Goal: Transaction & Acquisition: Purchase product/service

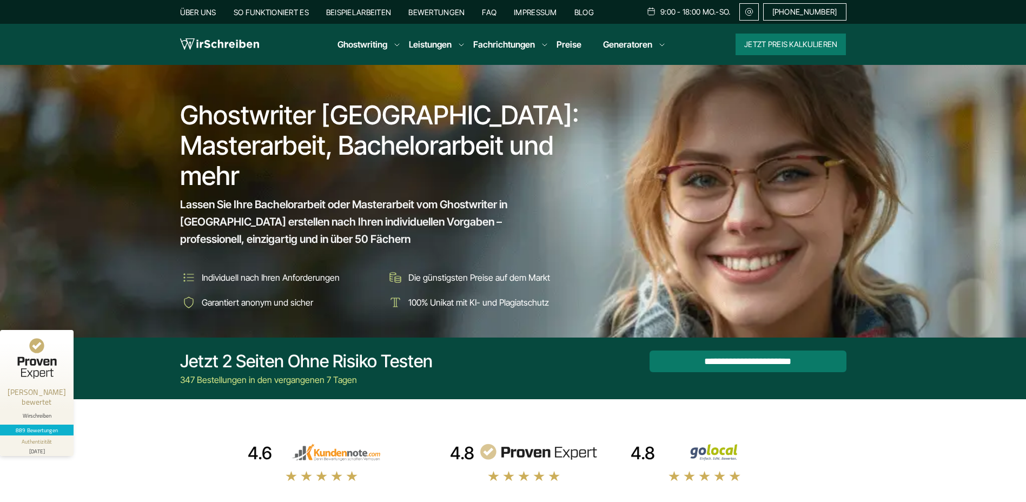
click at [475, 269] on li "Die günstigsten Preise auf dem Markt" at bounding box center [486, 277] width 199 height 17
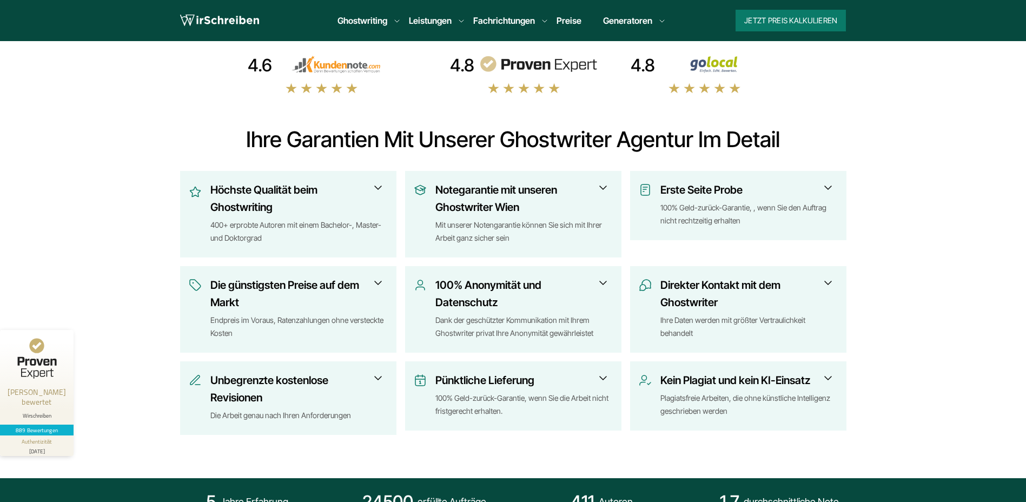
scroll to position [379, 0]
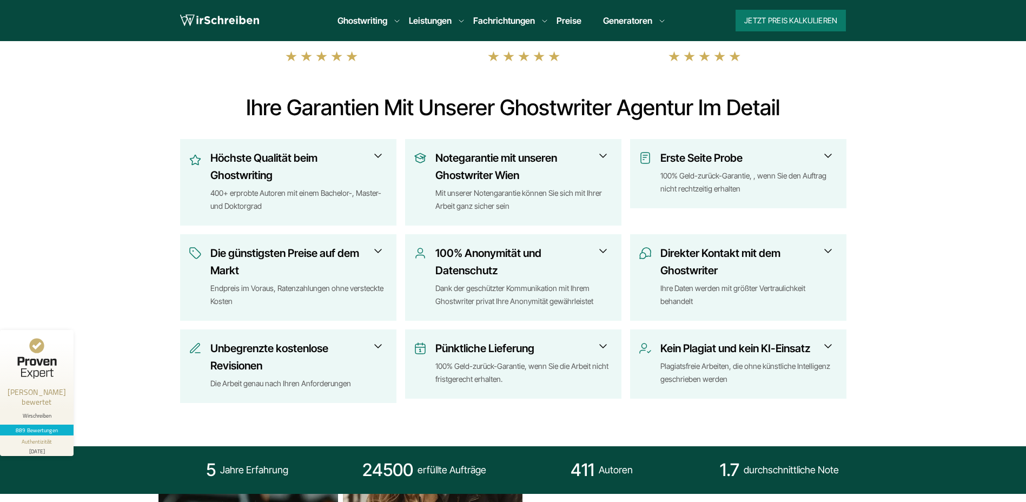
click at [379, 350] on span at bounding box center [378, 346] width 13 height 13
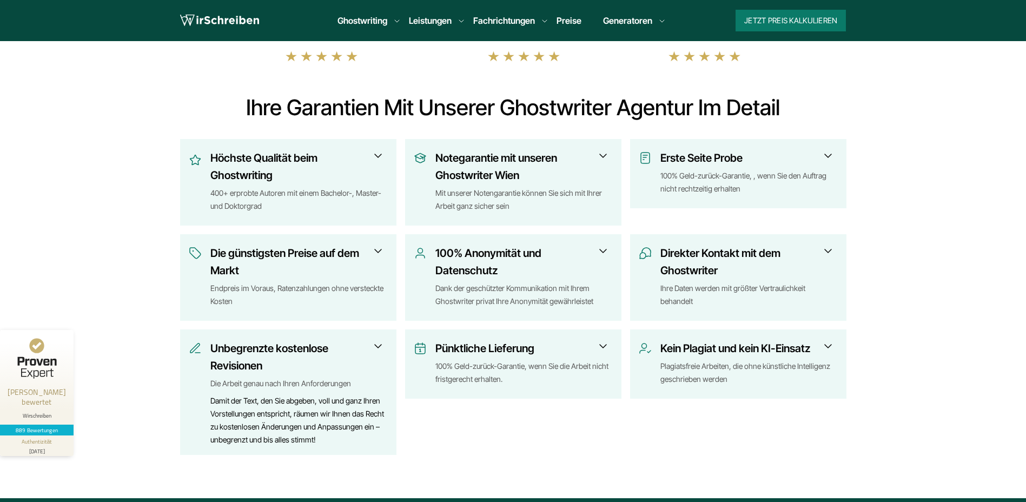
click at [379, 349] on span at bounding box center [378, 346] width 13 height 13
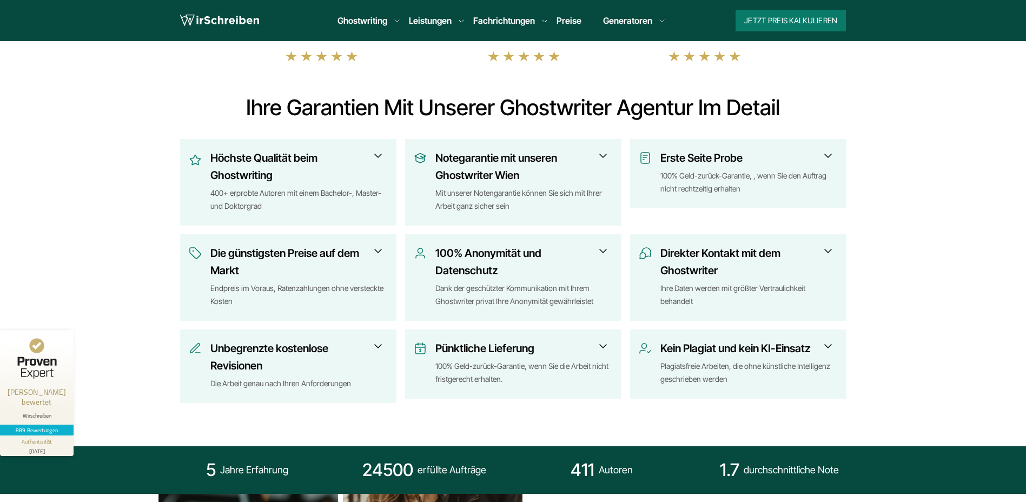
click at [602, 346] on span at bounding box center [603, 346] width 13 height 13
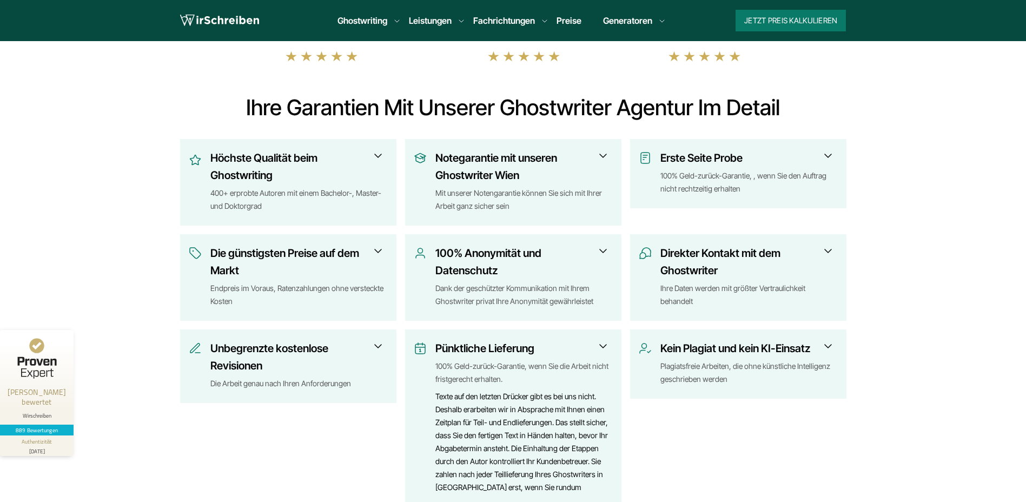
click at [602, 346] on span at bounding box center [603, 346] width 13 height 13
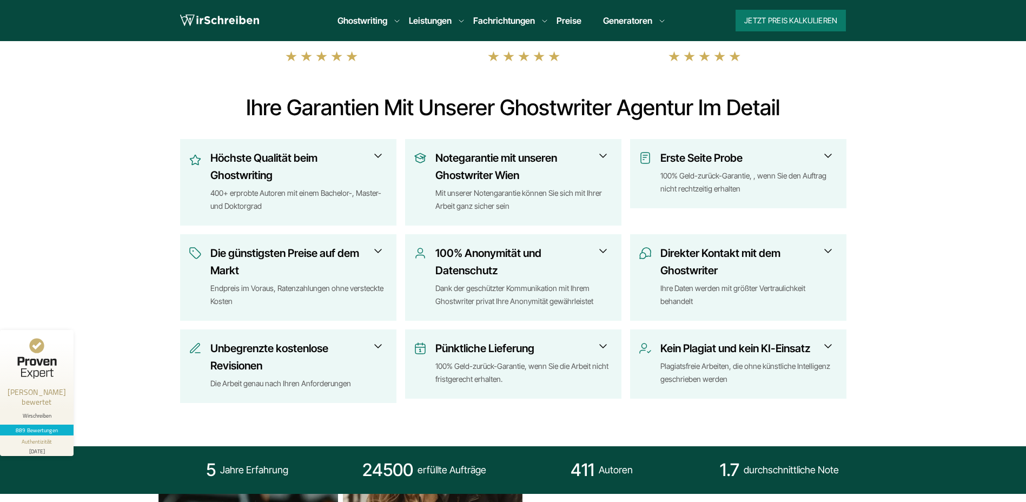
click at [604, 155] on span at bounding box center [603, 155] width 13 height 13
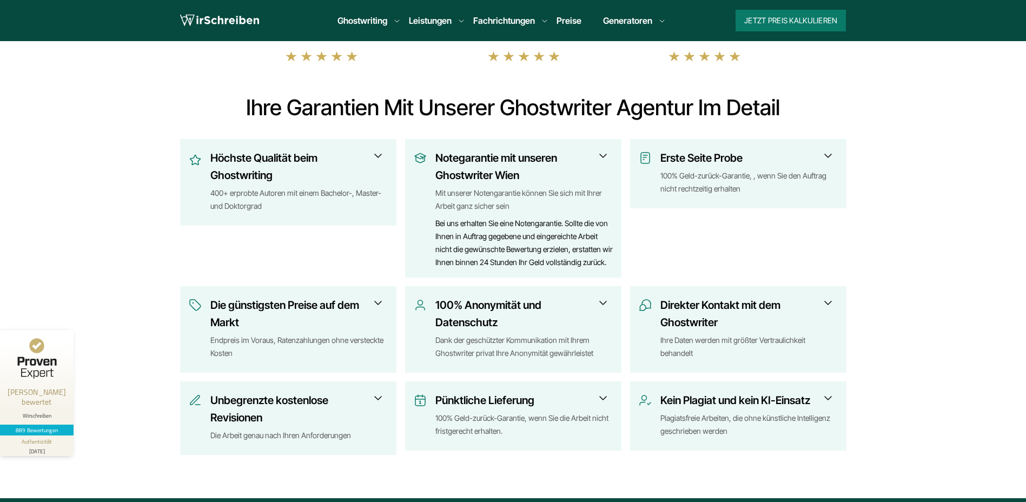
click at [574, 254] on div "Bei uns erhalten Sie eine Notengarantie. Sollte die von Ihnen in Auftrag gegebe…" at bounding box center [523, 243] width 177 height 52
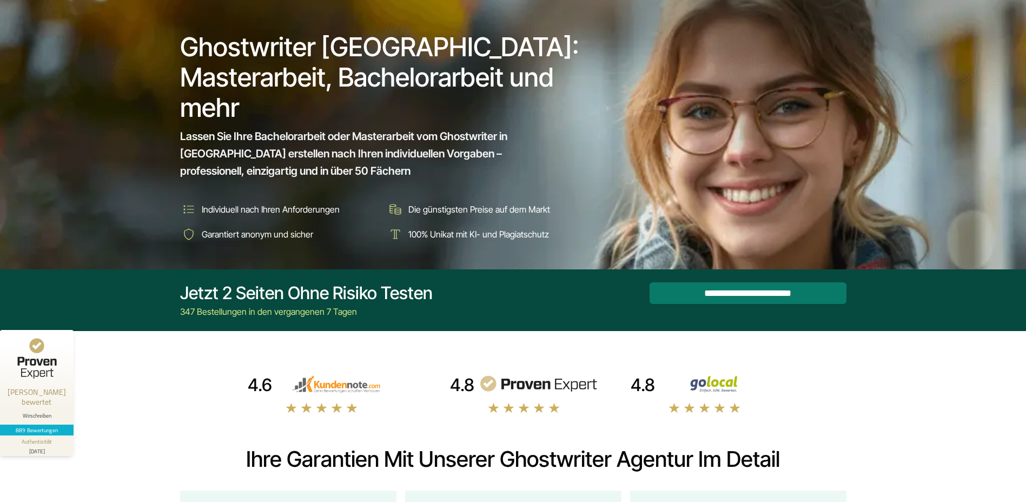
scroll to position [54, 0]
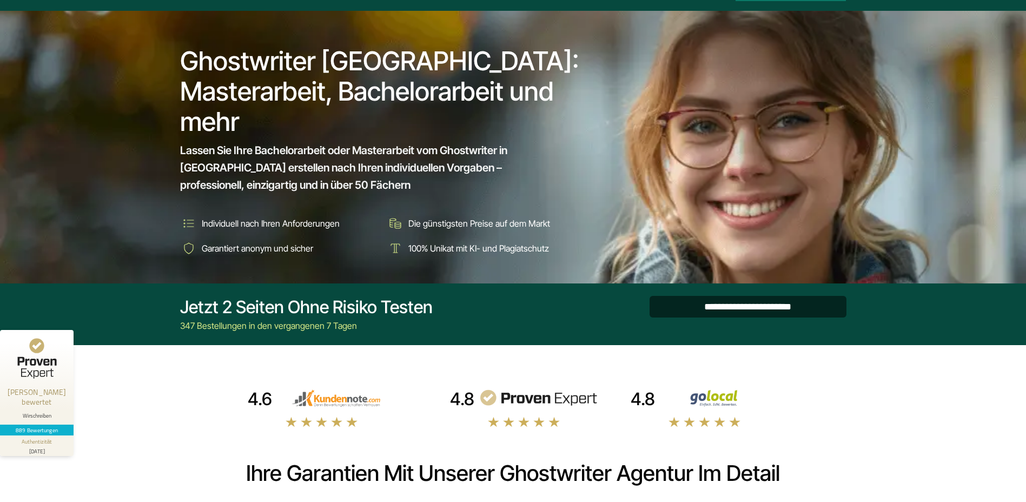
click at [723, 298] on input "**********" at bounding box center [748, 307] width 197 height 22
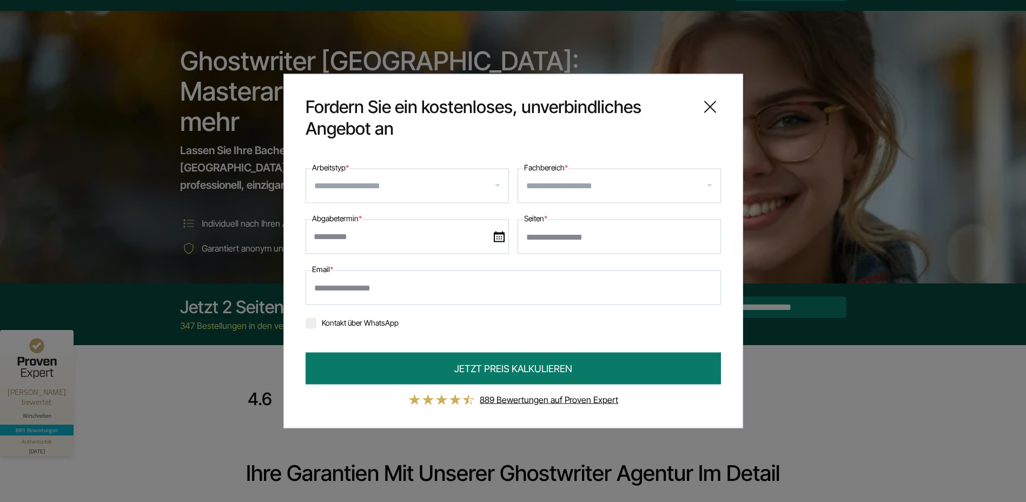
click at [359, 186] on input "Arbeitstyp *" at bounding box center [411, 185] width 194 height 17
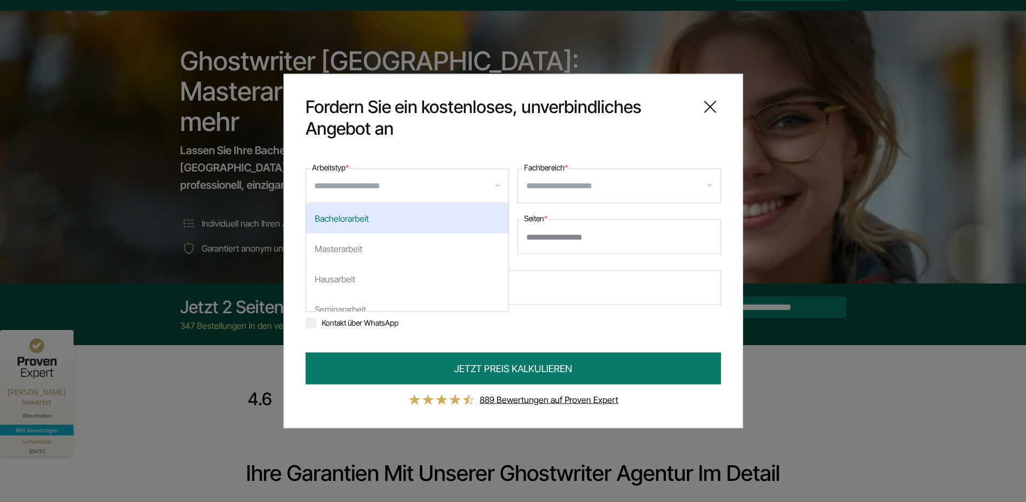
click at [391, 221] on div "Bachelorarbeit" at bounding box center [407, 218] width 202 height 30
select select "**"
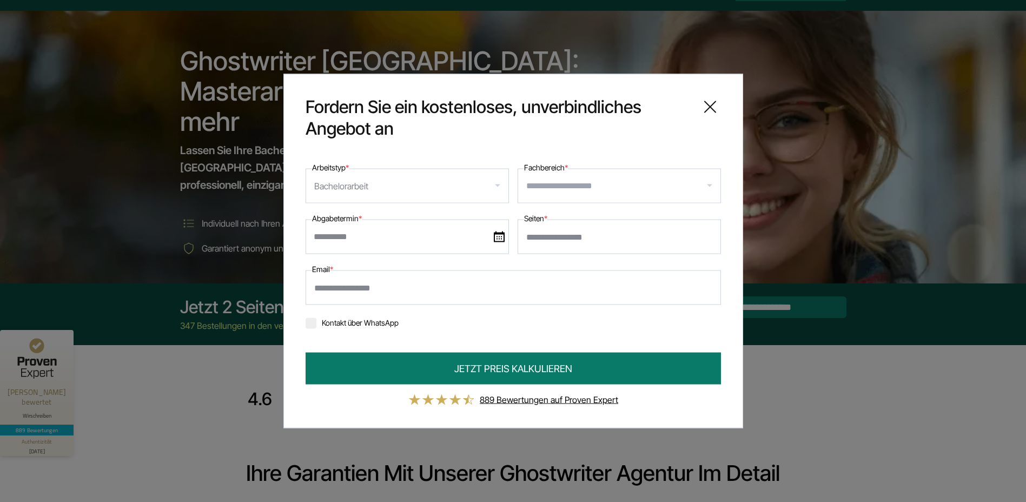
click at [561, 187] on input "Fachbereich *" at bounding box center [623, 185] width 194 height 17
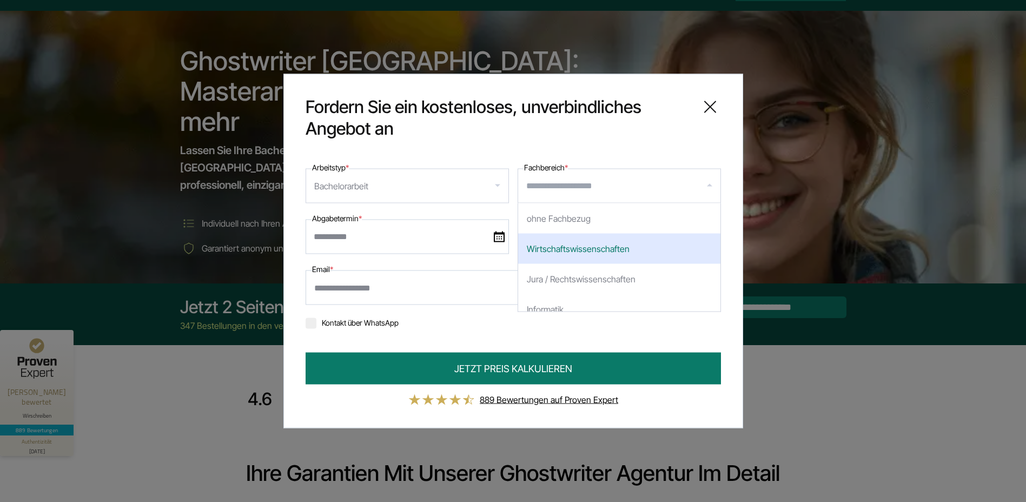
click at [598, 249] on div "Wirtschaftswissenschaften" at bounding box center [619, 249] width 202 height 30
select select "*"
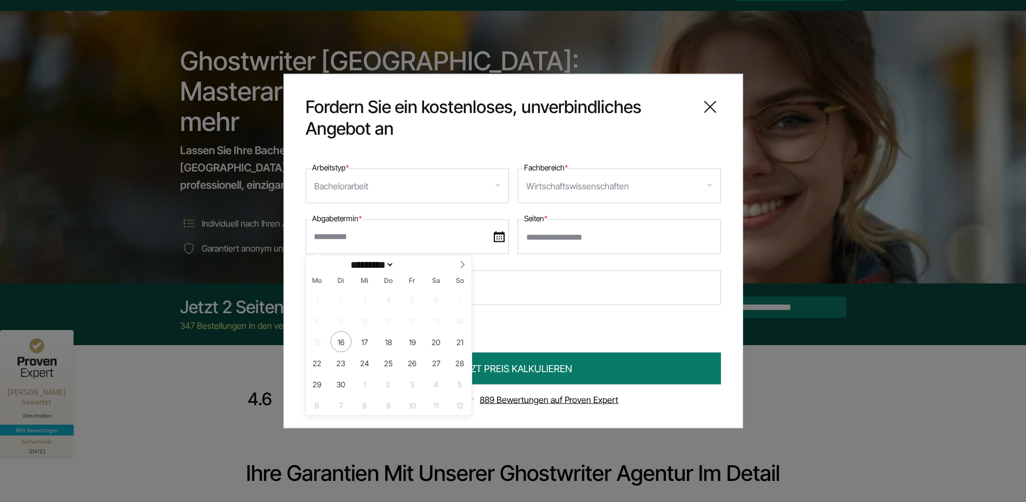
click at [423, 239] on input "text" at bounding box center [407, 237] width 203 height 35
click at [461, 266] on icon at bounding box center [463, 265] width 8 height 8
select select "**"
click at [371, 338] on span "12" at bounding box center [364, 341] width 21 height 21
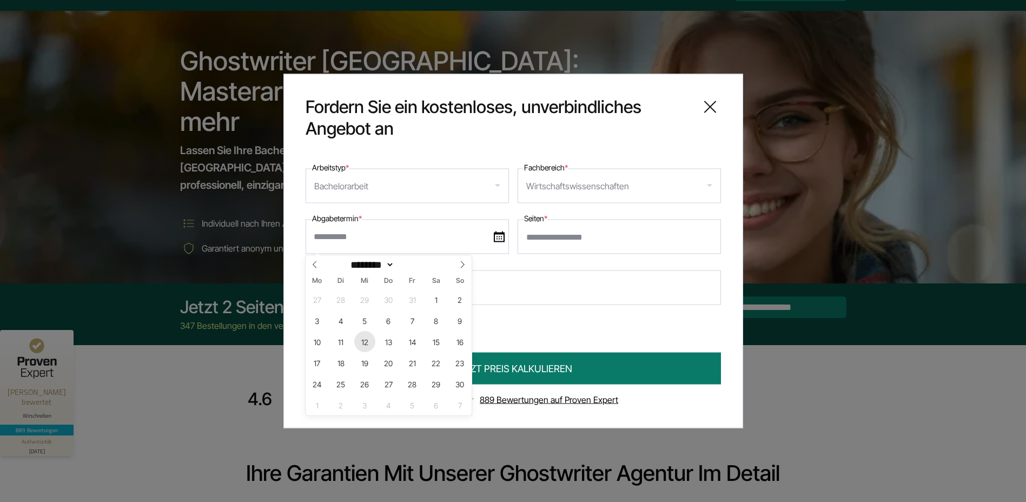
type input "**********"
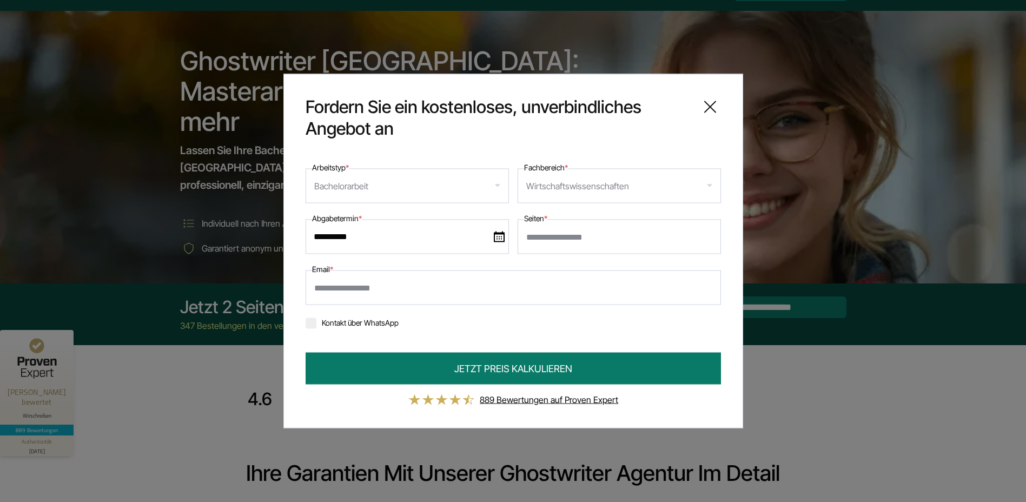
click at [549, 234] on input "Seiten *" at bounding box center [619, 237] width 203 height 35
type input "**"
click at [414, 295] on input "Email *" at bounding box center [513, 287] width 415 height 35
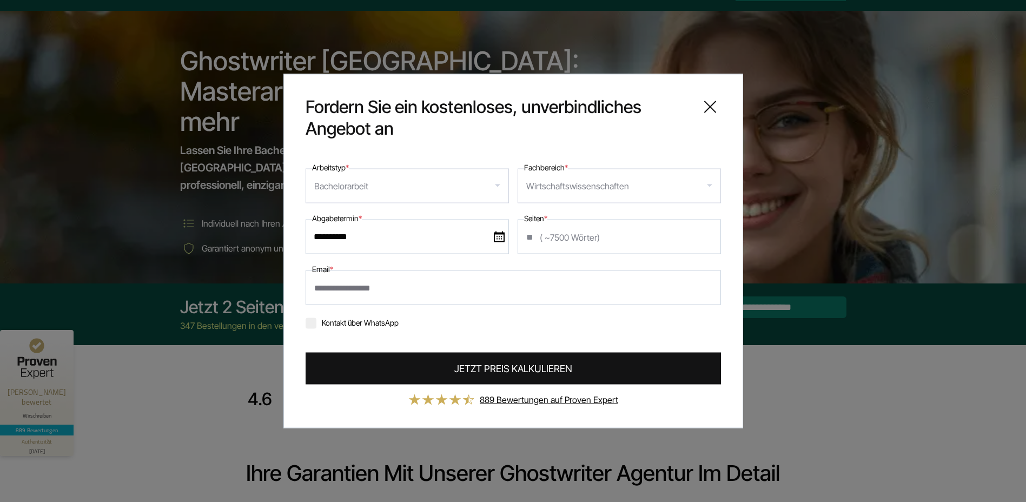
type input "**********"
click at [459, 365] on span "JETZT PREIS KALKULIEREN" at bounding box center [513, 368] width 118 height 15
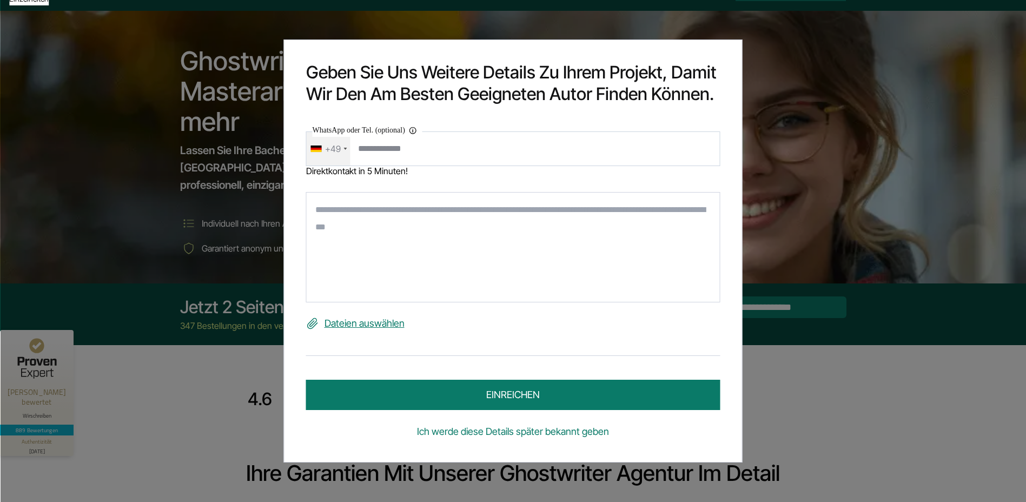
click at [490, 435] on link "Ich werde diese Details später bekannt geben" at bounding box center [513, 431] width 414 height 17
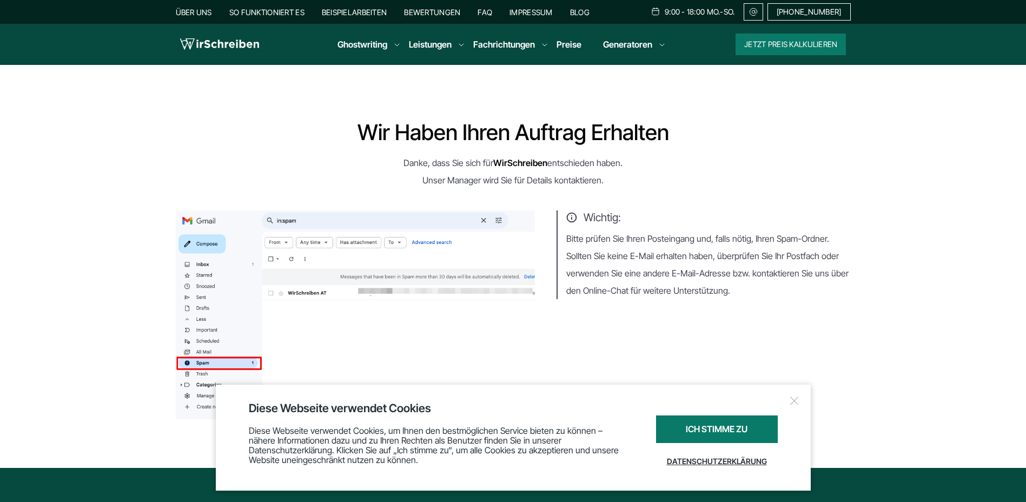
scroll to position [108, 0]
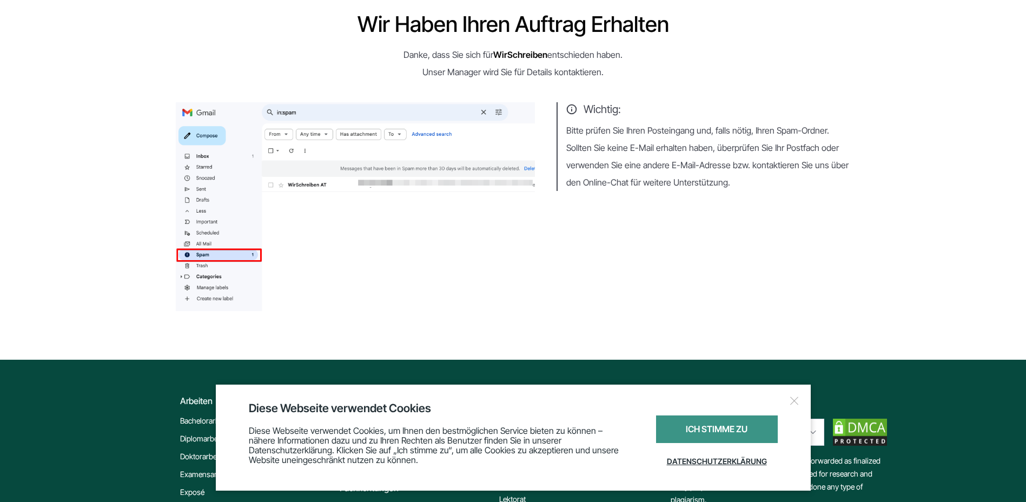
click at [722, 431] on div "Ich stimme zu" at bounding box center [717, 429] width 122 height 28
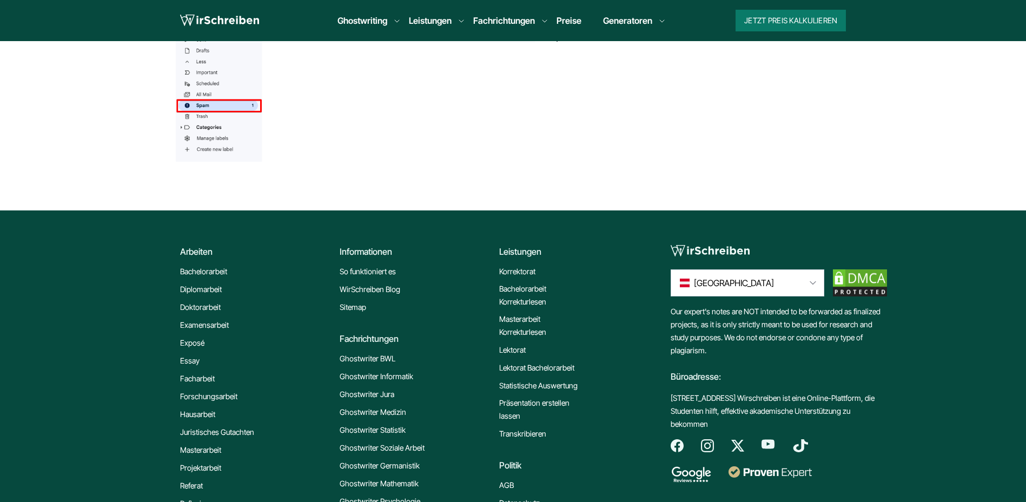
scroll to position [270, 0]
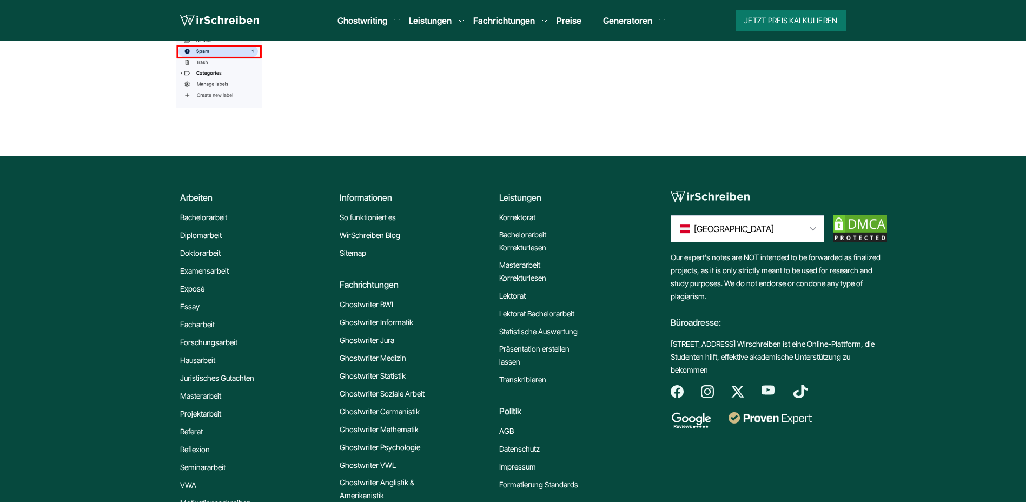
click at [392, 324] on link "Ghostwriter Informatik" at bounding box center [377, 322] width 74 height 13
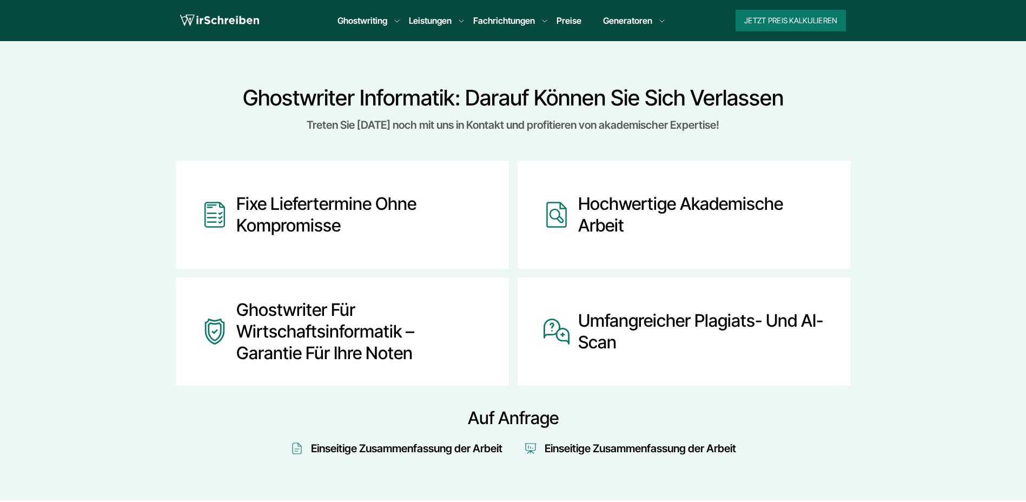
scroll to position [433, 0]
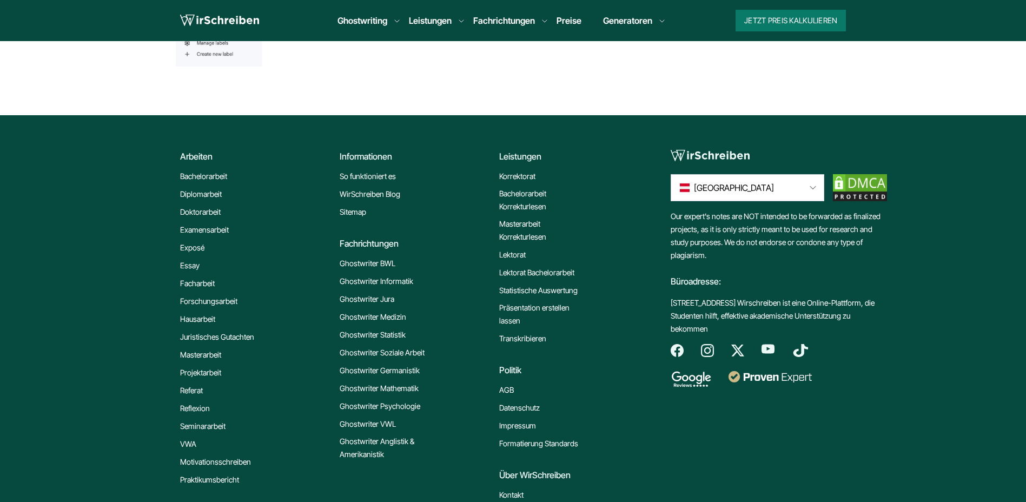
click at [377, 261] on link "Ghostwriter BWL" at bounding box center [368, 263] width 56 height 13
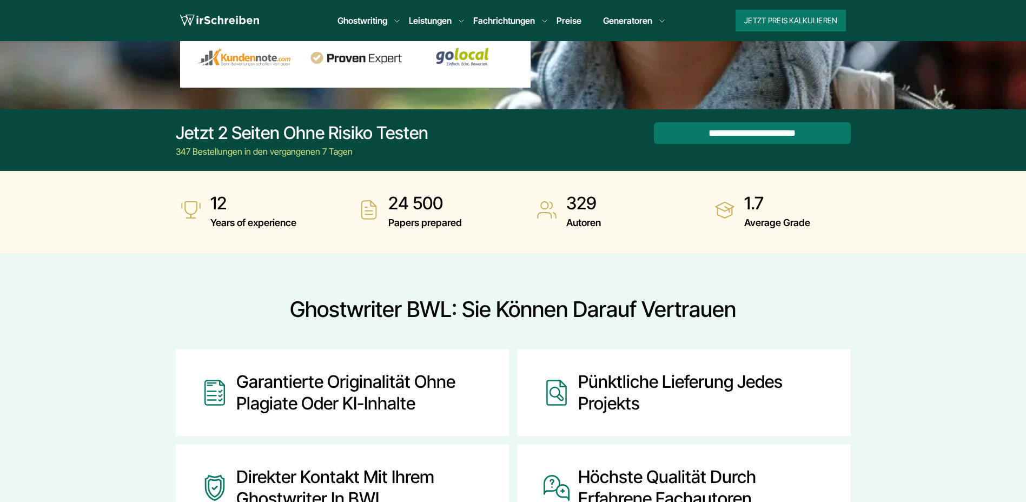
scroll to position [270, 0]
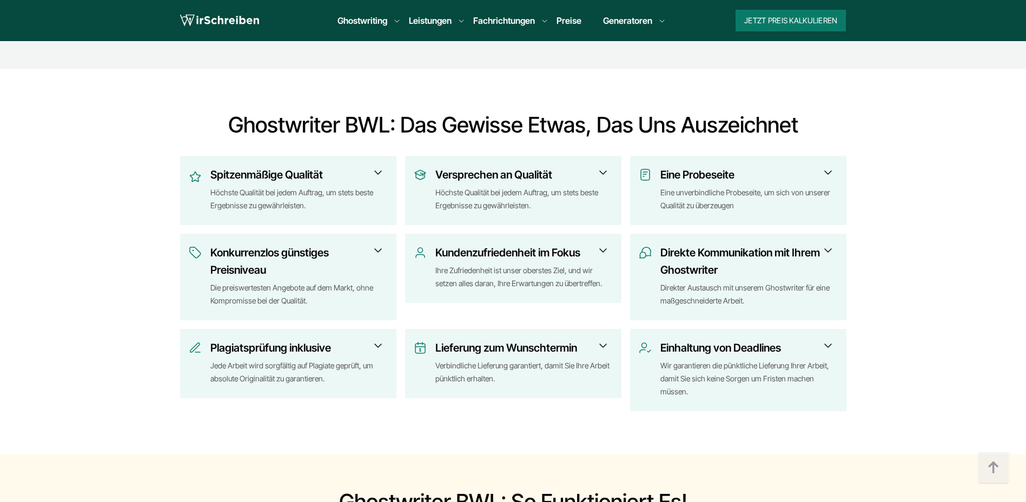
scroll to position [2056, 0]
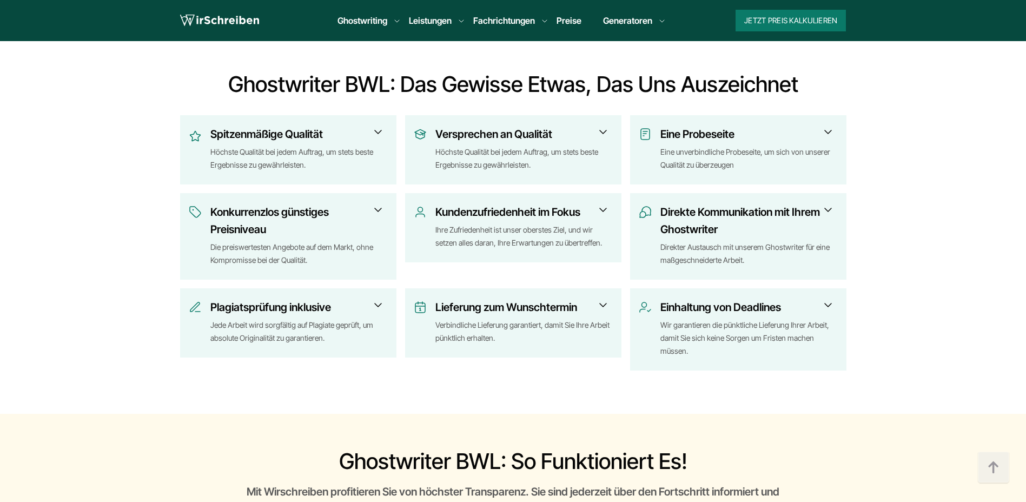
click at [603, 299] on span at bounding box center [603, 305] width 13 height 13
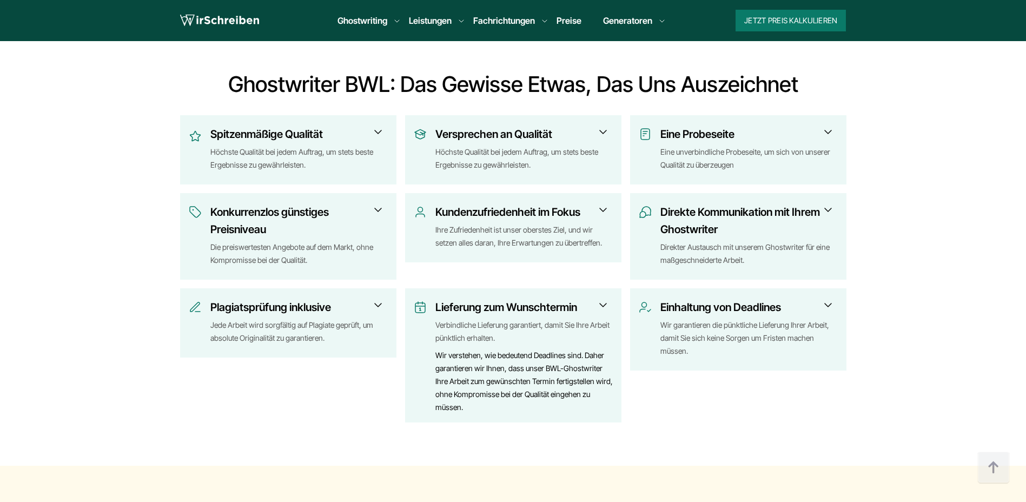
click at [603, 299] on span at bounding box center [603, 305] width 13 height 13
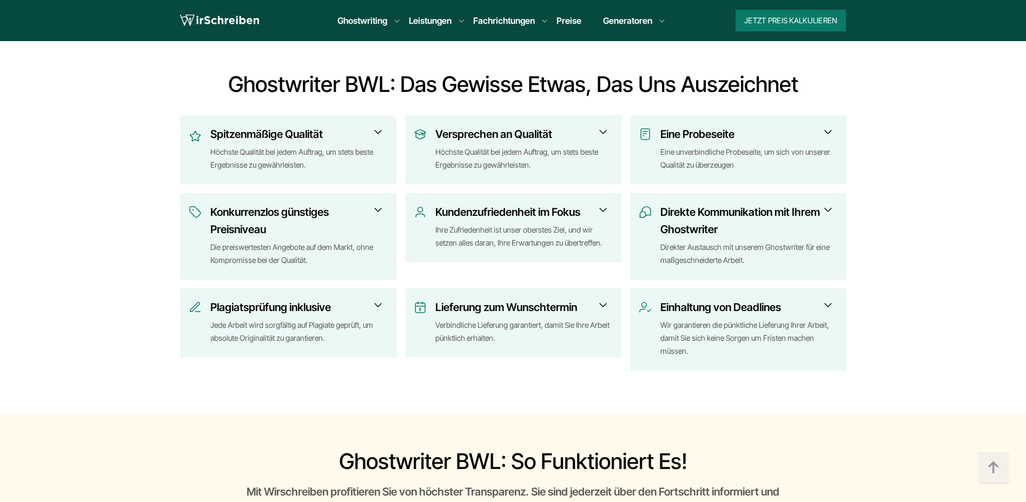
click at [366, 203] on h3 "Konkurrenzlos günstiges Preisniveau" at bounding box center [295, 220] width 170 height 35
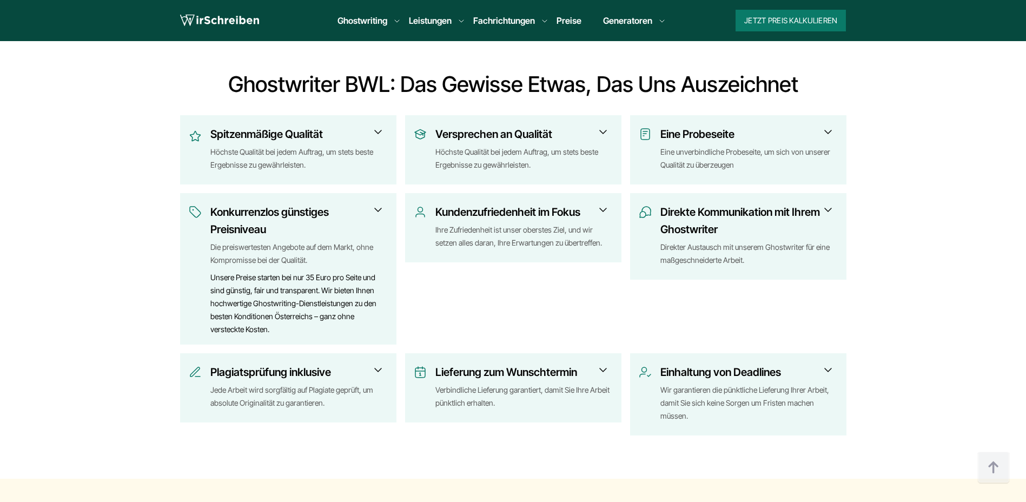
click at [366, 203] on h3 "Konkurrenzlos günstiges Preisniveau" at bounding box center [295, 220] width 170 height 35
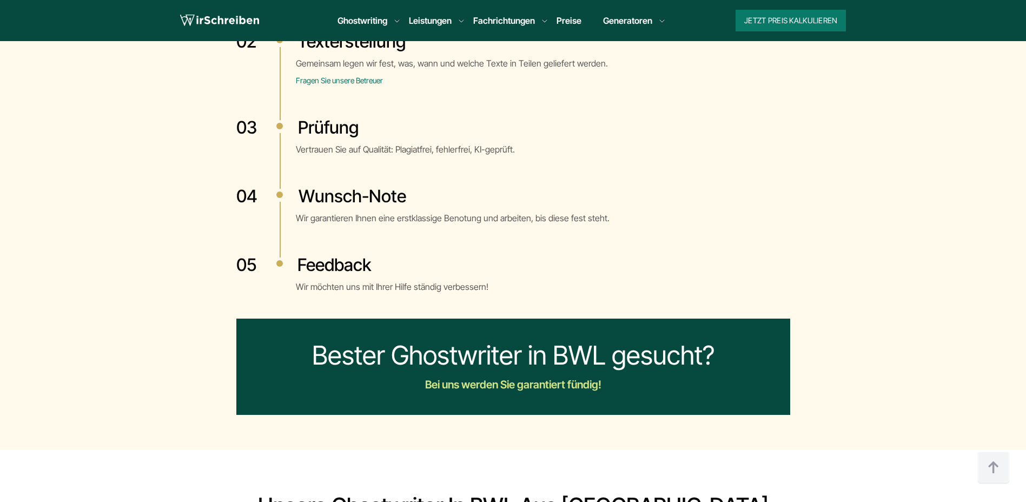
scroll to position [2705, 0]
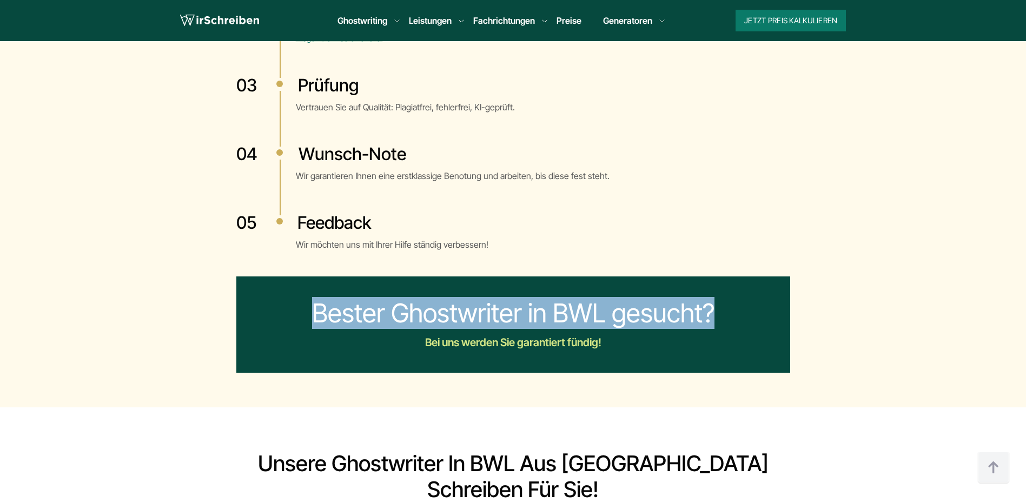
drag, startPoint x: 318, startPoint y: 281, endPoint x: 719, endPoint y: 277, distance: 400.9
click at [719, 298] on div "Bester Ghostwriter in BWL gesucht?" at bounding box center [513, 313] width 537 height 30
drag, startPoint x: 719, startPoint y: 277, endPoint x: 735, endPoint y: 295, distance: 24.5
click at [735, 298] on div "Bester Ghostwriter in BWL gesucht?" at bounding box center [513, 313] width 537 height 30
drag, startPoint x: 716, startPoint y: 285, endPoint x: 303, endPoint y: 281, distance: 412.8
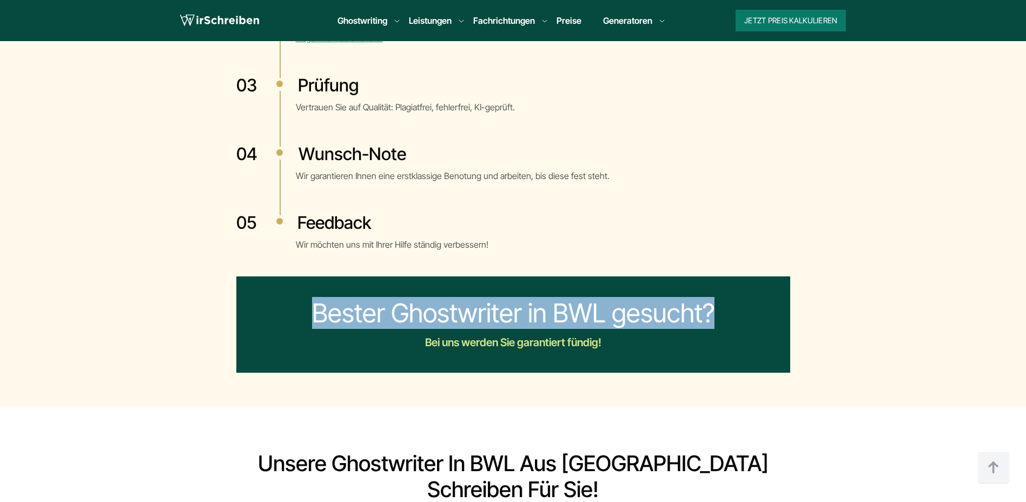
click at [303, 298] on div "Bester Ghostwriter in BWL gesucht?" at bounding box center [513, 313] width 537 height 30
drag, startPoint x: 303, startPoint y: 281, endPoint x: 410, endPoint y: 280, distance: 106.6
click at [410, 298] on div "Bester Ghostwriter in BWL gesucht?" at bounding box center [513, 313] width 537 height 30
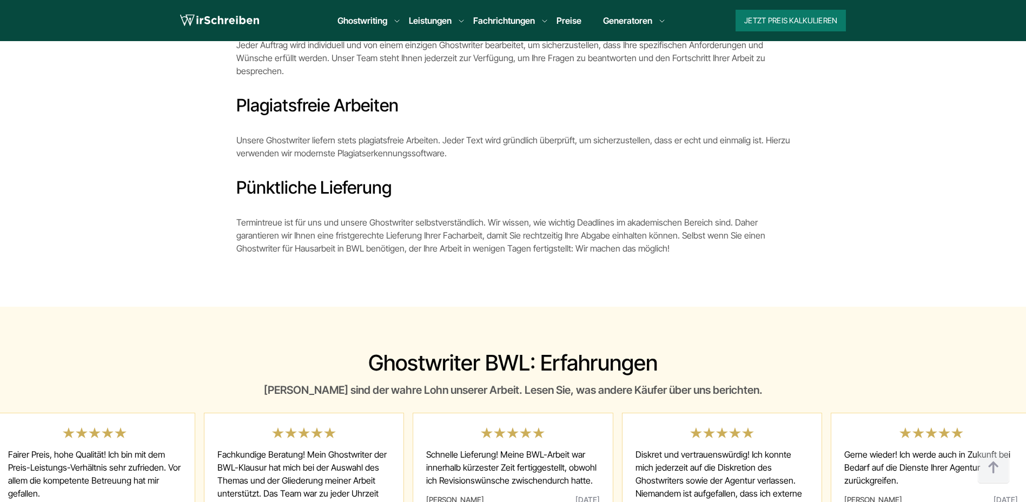
scroll to position [3354, 0]
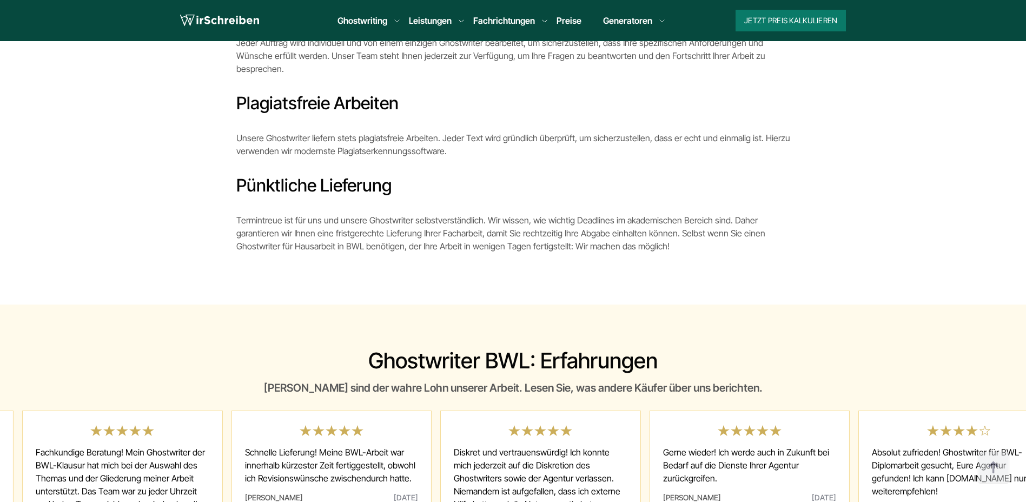
click at [348, 437] on span "Schnelle Lieferung! Meine BWL-Arbeit war innerhalb kürzester Zeit fertiggestell…" at bounding box center [332, 465] width 174 height 56
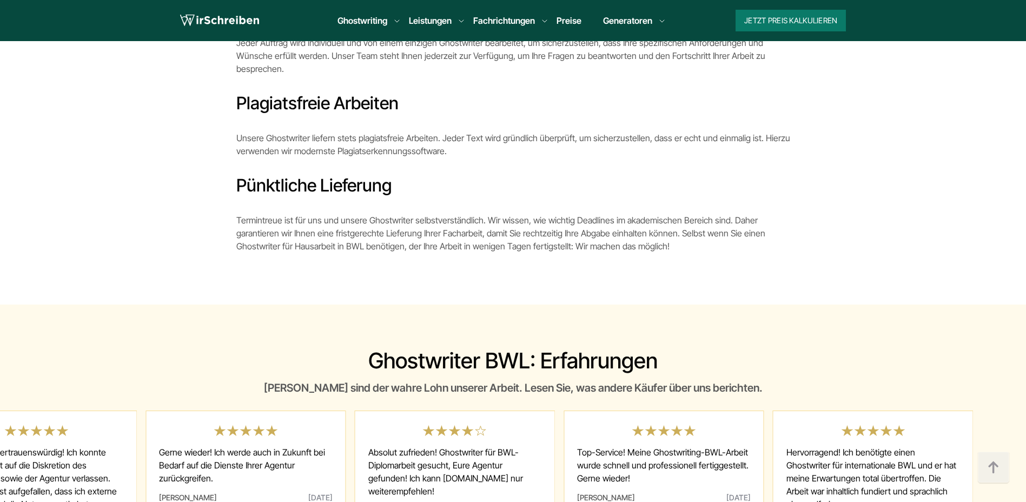
click at [486, 437] on span "Absolut zufrieden! Ghostwriter für BWL-Diplomarbeit gesucht, Eure Agentur gefun…" at bounding box center [455, 471] width 174 height 69
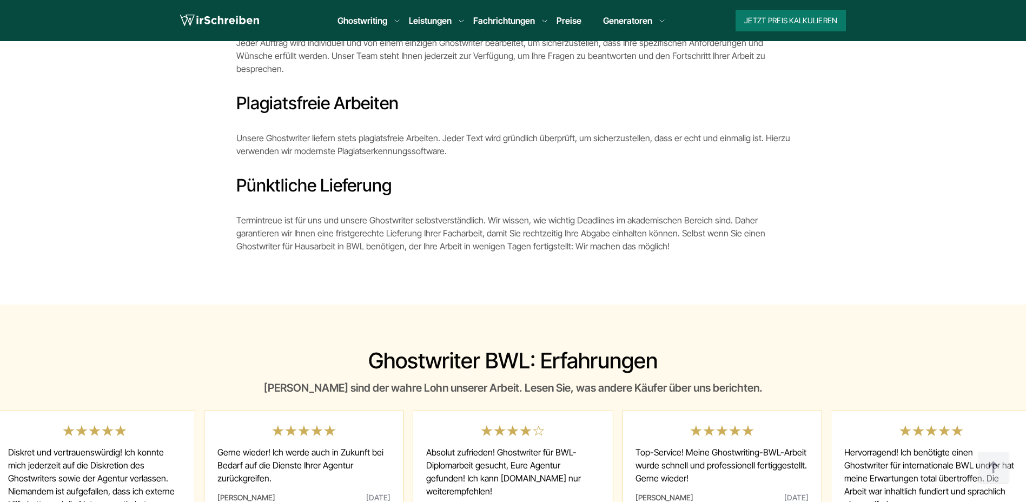
click at [566, 24] on link "Preise" at bounding box center [569, 20] width 25 height 11
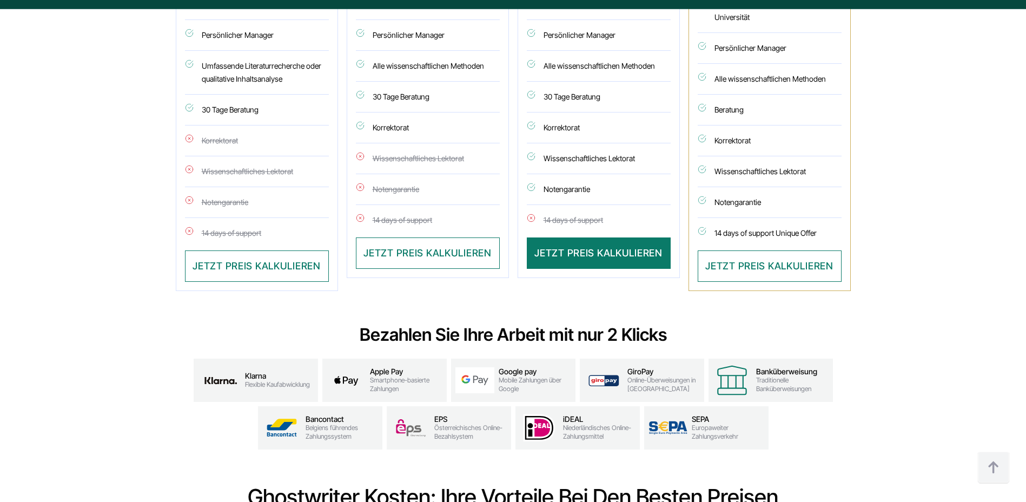
scroll to position [866, 0]
